Goal: Task Accomplishment & Management: Manage account settings

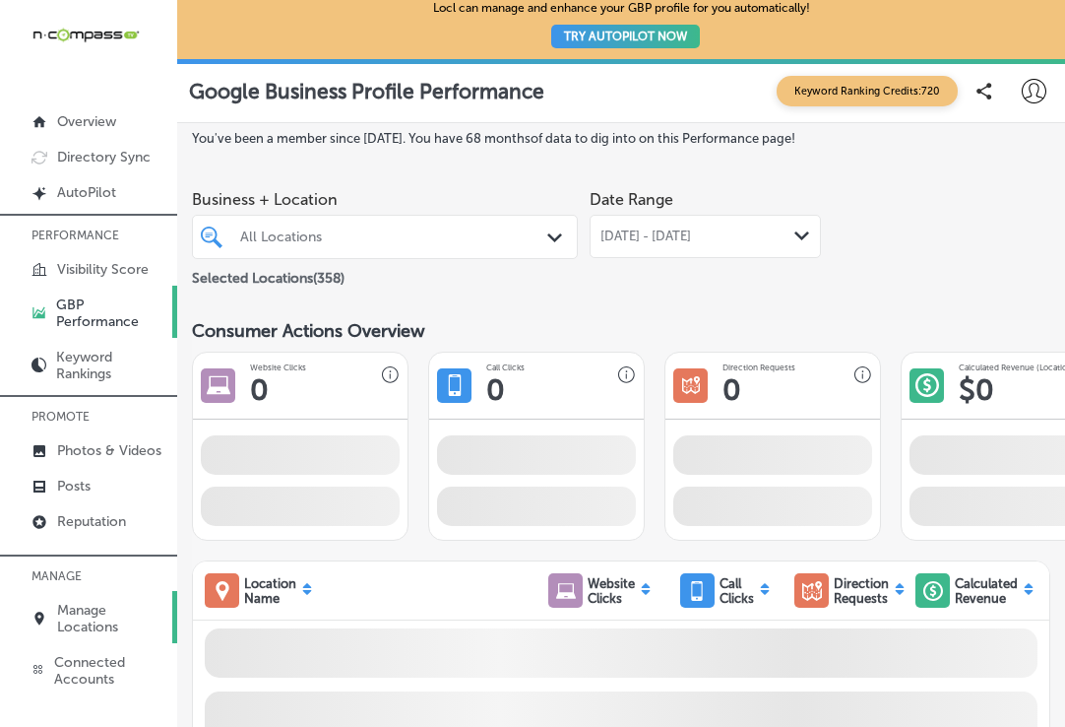
click at [103, 617] on p "Manage Locations" at bounding box center [112, 618] width 110 height 33
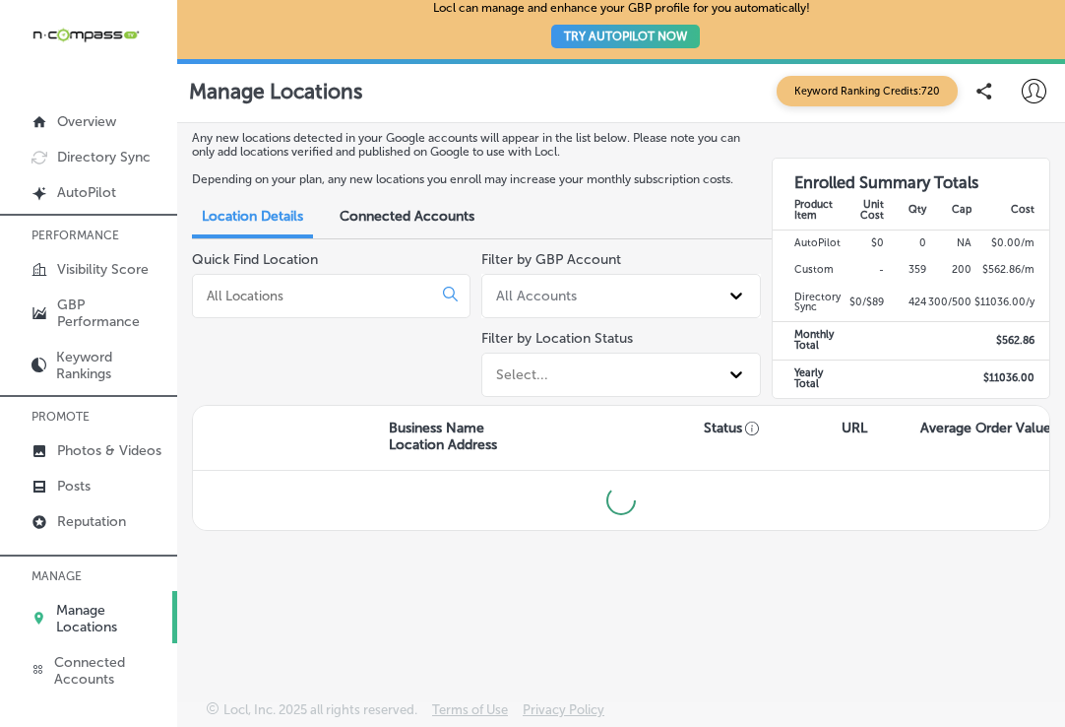
click at [344, 298] on input at bounding box center [316, 296] width 223 height 18
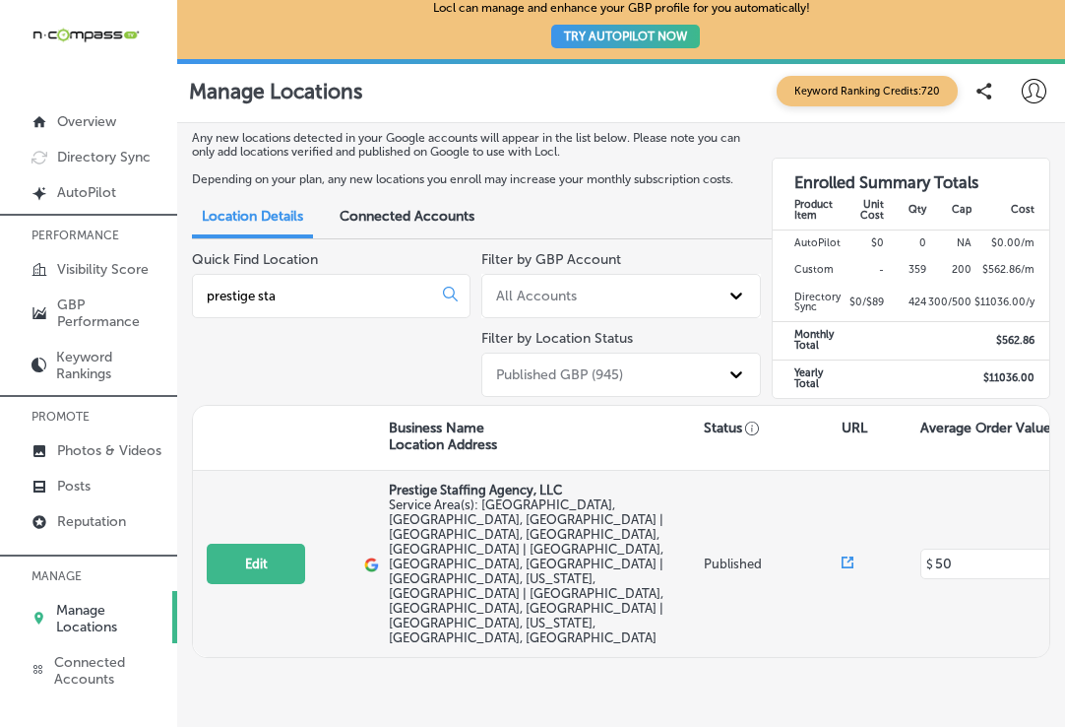
type input "prestige sta"
click at [235, 544] on button "Edit" at bounding box center [256, 564] width 98 height 40
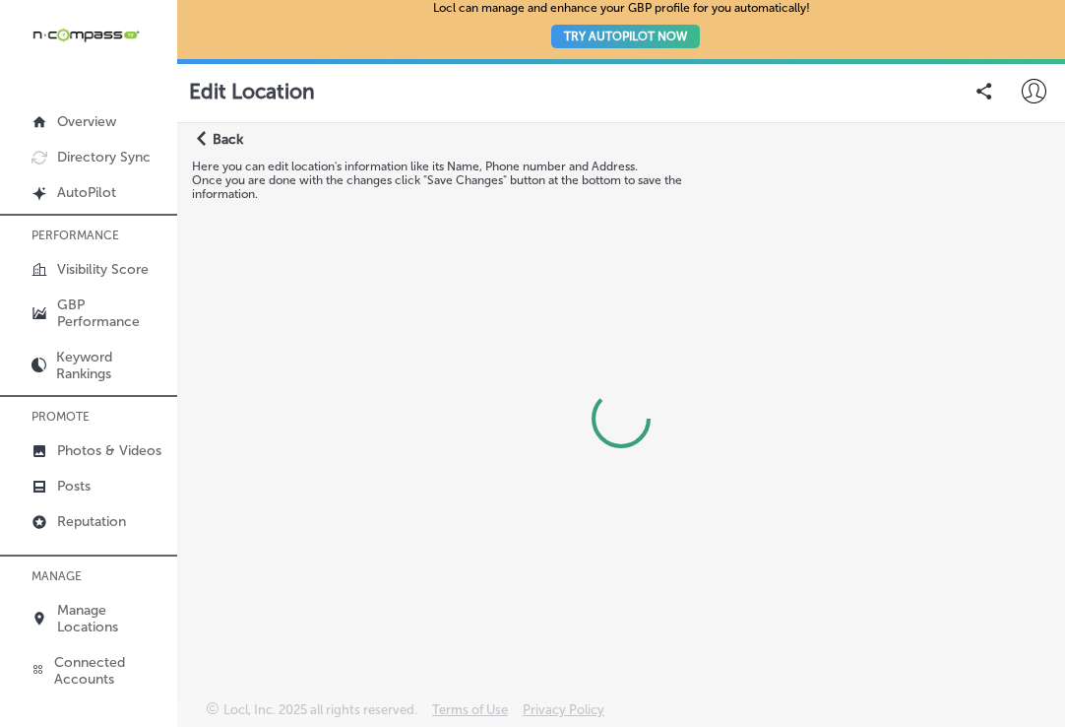
select select "US"
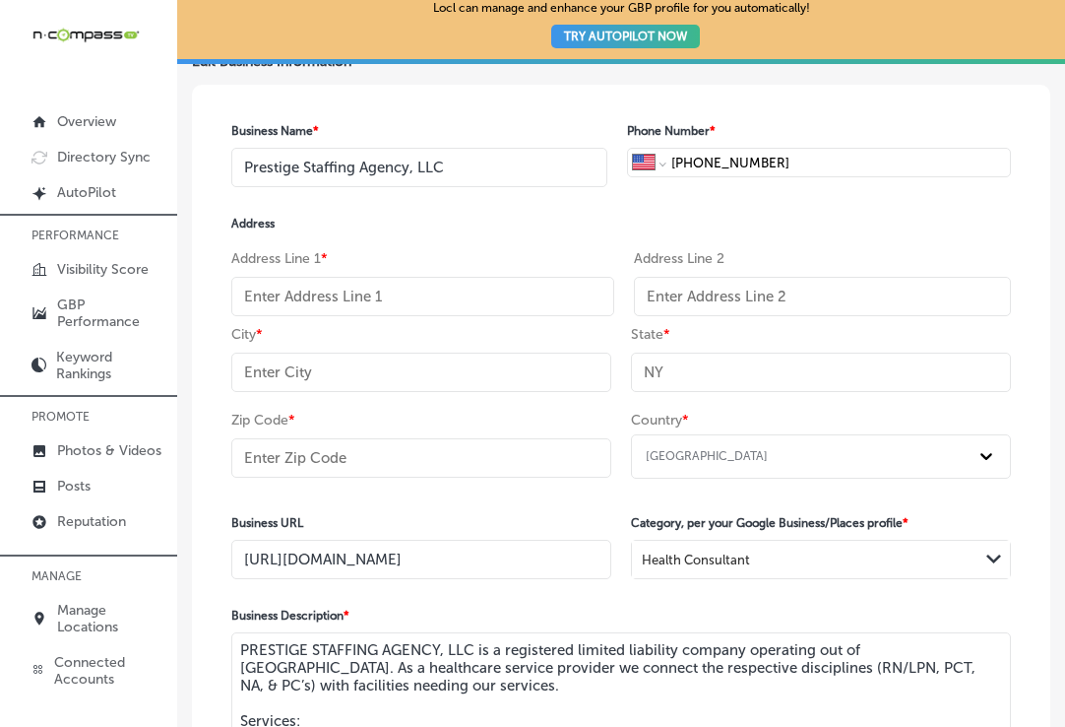
scroll to position [197, 0]
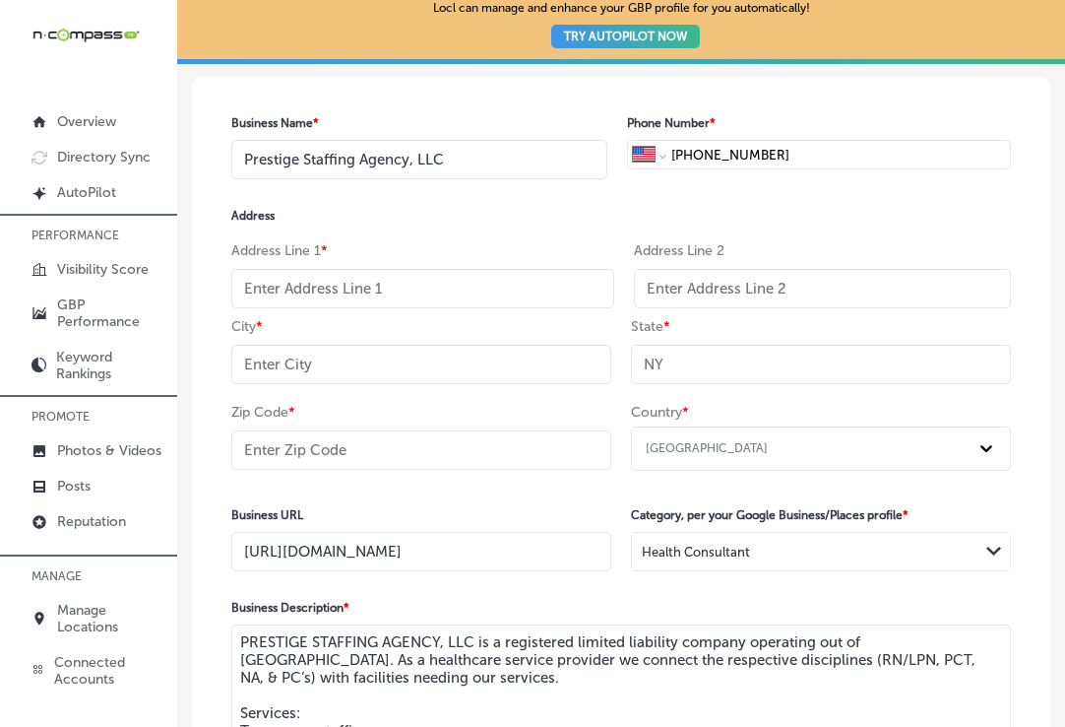
click at [417, 287] on input "text" at bounding box center [422, 288] width 383 height 39
paste input "[STREET_ADDRESS] Suite 2R"
drag, startPoint x: 481, startPoint y: 279, endPoint x: 405, endPoint y: 285, distance: 77.0
click at [405, 285] on input "[STREET_ADDRESS] Suite 2R" at bounding box center [422, 288] width 383 height 39
type input "[STREET_ADDRESS]"
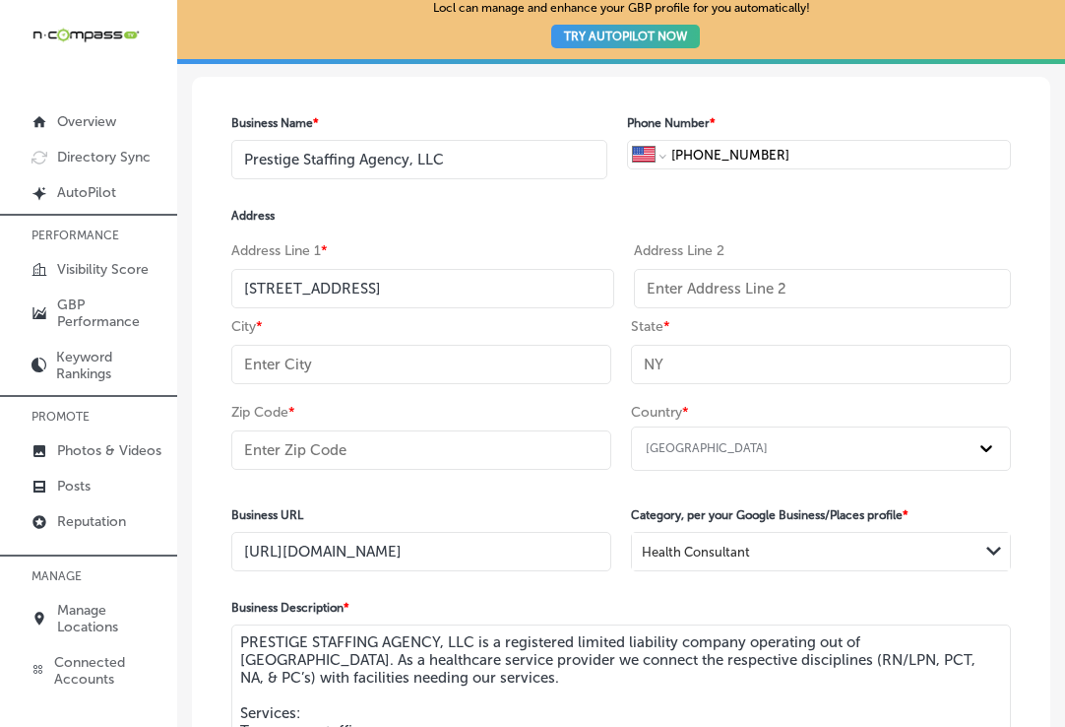
click at [505, 275] on input "text" at bounding box center [822, 288] width 377 height 39
paste input "Suite 2R"
type input "Suite 2R"
click at [505, 220] on h4 "Address" at bounding box center [621, 216] width 780 height 14
click at [357, 373] on input "text" at bounding box center [421, 364] width 380 height 39
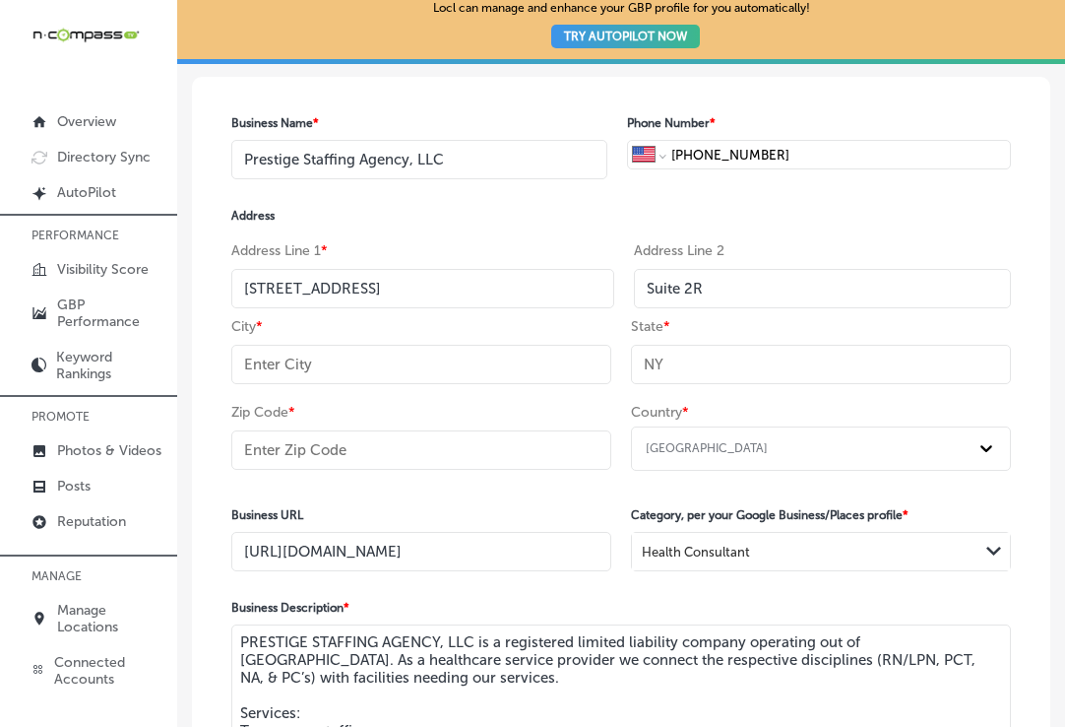
paste input "[GEOGRAPHIC_DATA]"
type input "[GEOGRAPHIC_DATA]"
click at [505, 348] on input "text" at bounding box center [821, 364] width 380 height 39
type input "NY"
click at [365, 415] on div "Zip Code *" at bounding box center [421, 441] width 380 height 75
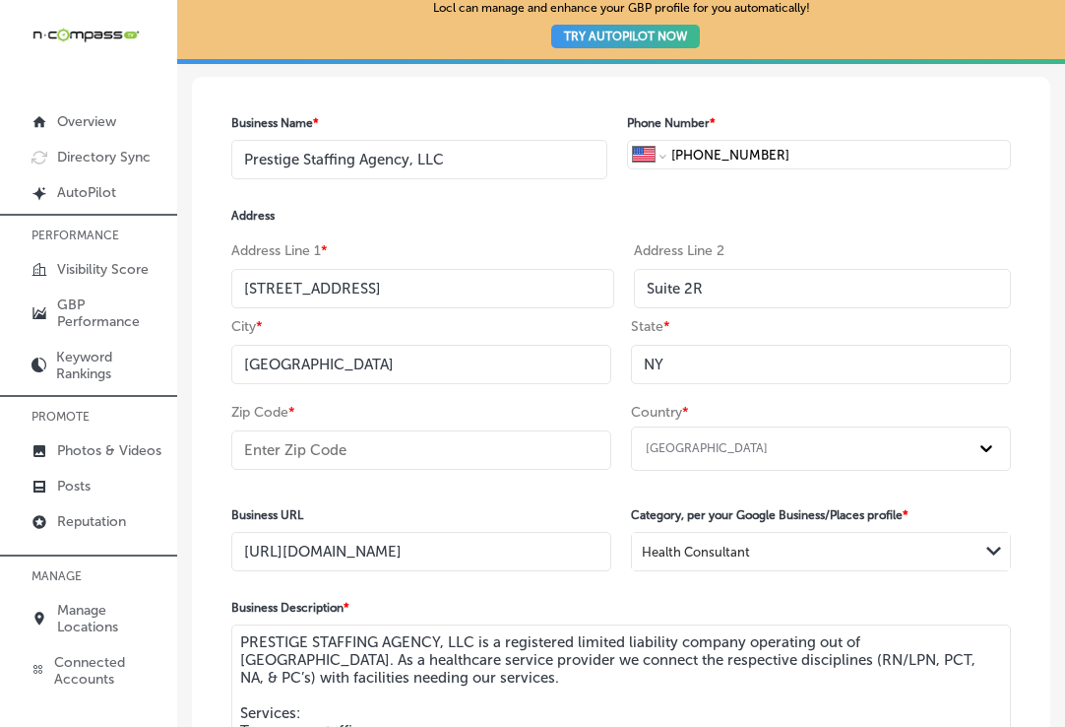
click at [363, 424] on div "Zip Code *" at bounding box center [421, 441] width 380 height 75
click at [363, 448] on input "text" at bounding box center [421, 449] width 380 height 39
paste input "11230"
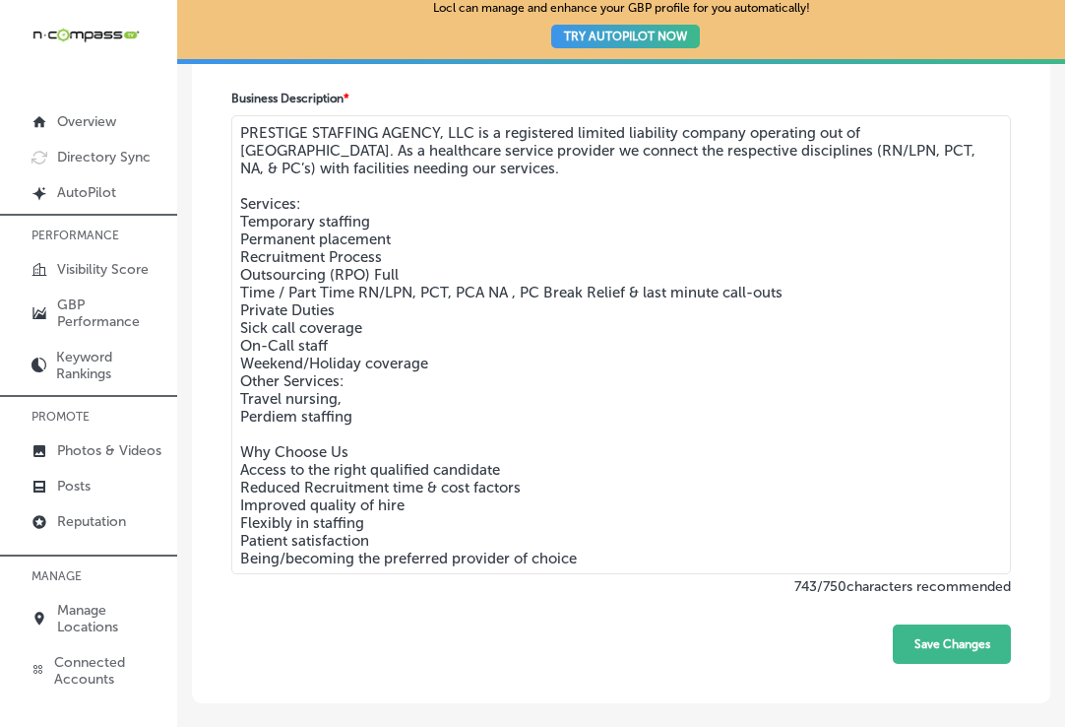
scroll to position [785, 0]
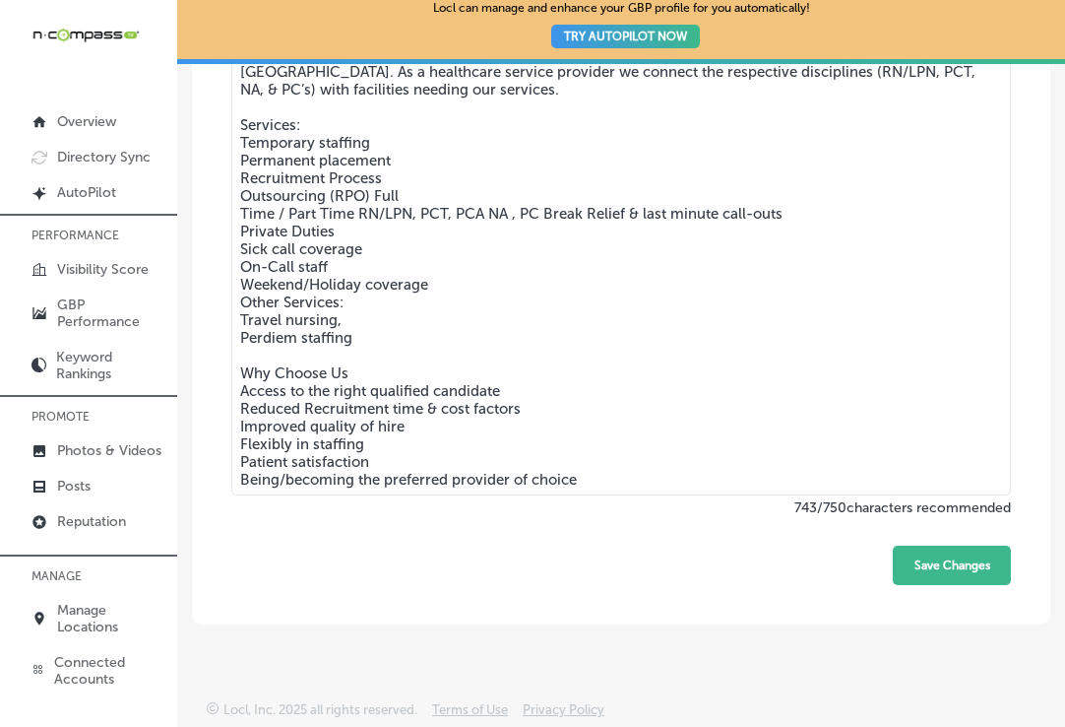
type input "11230"
click at [505, 572] on div "Business Name * Prestige Staffing Agency, LLC Phone Number * International [GEO…" at bounding box center [621, 56] width 859 height 1135
click at [505, 564] on button "Save Changes" at bounding box center [952, 564] width 118 height 39
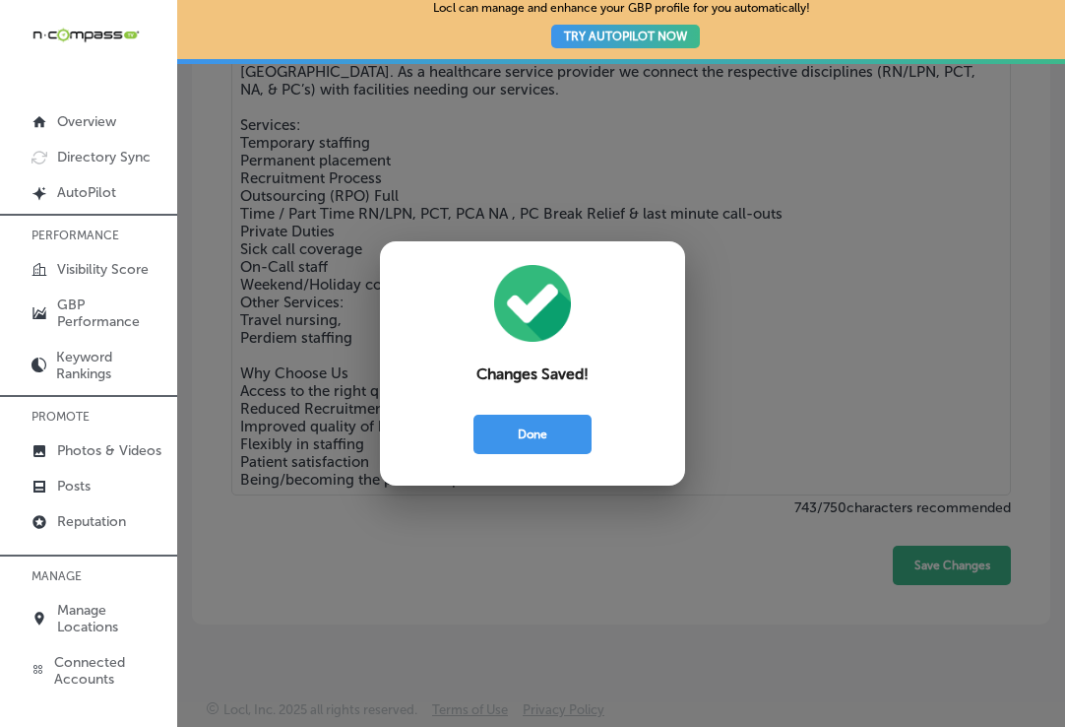
click at [426, 432] on div "Done" at bounding box center [533, 424] width 250 height 59
click at [478, 424] on button "Done" at bounding box center [533, 434] width 118 height 39
